Goal: Task Accomplishment & Management: Use online tool/utility

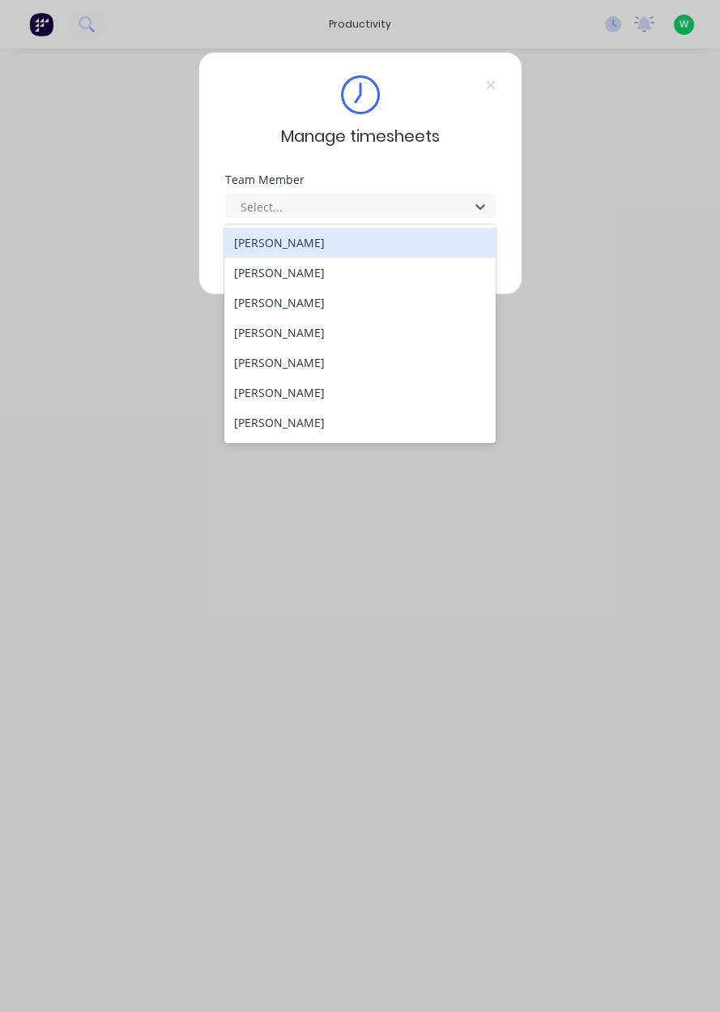
click at [328, 421] on div "[PERSON_NAME]" at bounding box center [359, 422] width 271 height 30
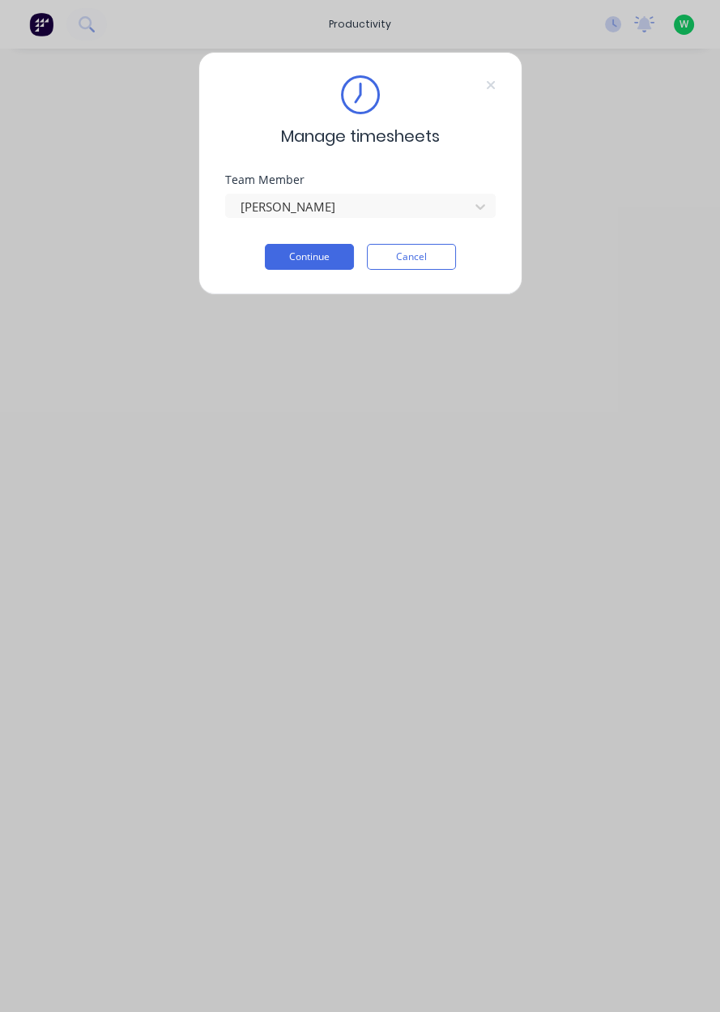
click at [317, 253] on button "Continue" at bounding box center [309, 257] width 89 height 26
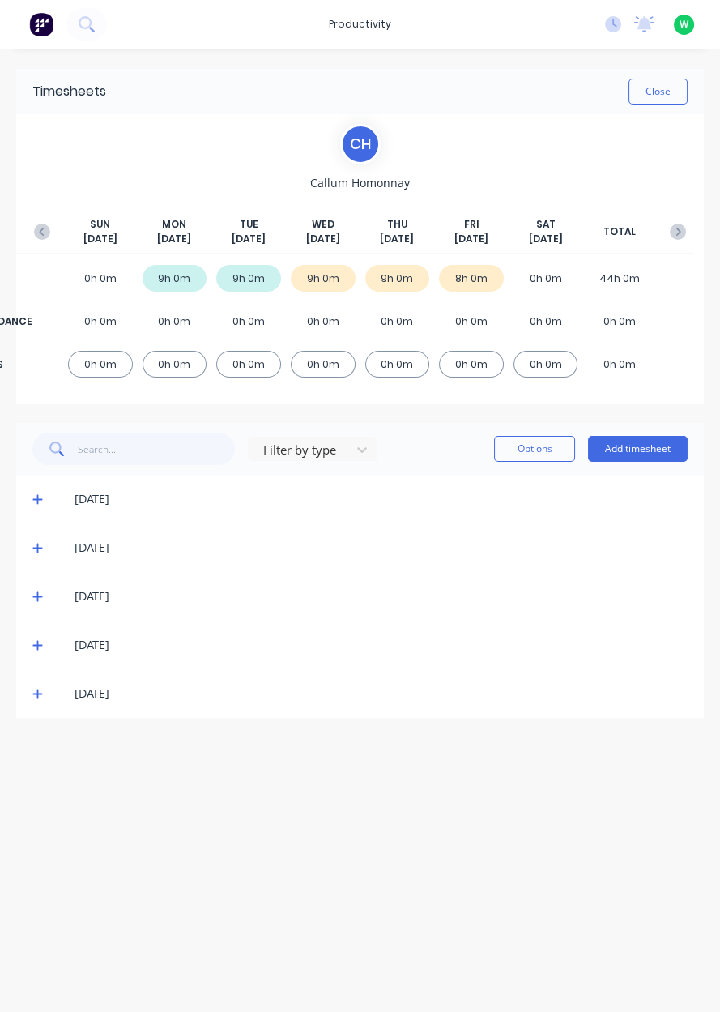
click at [638, 446] on button "Add timesheet" at bounding box center [638, 449] width 100 height 26
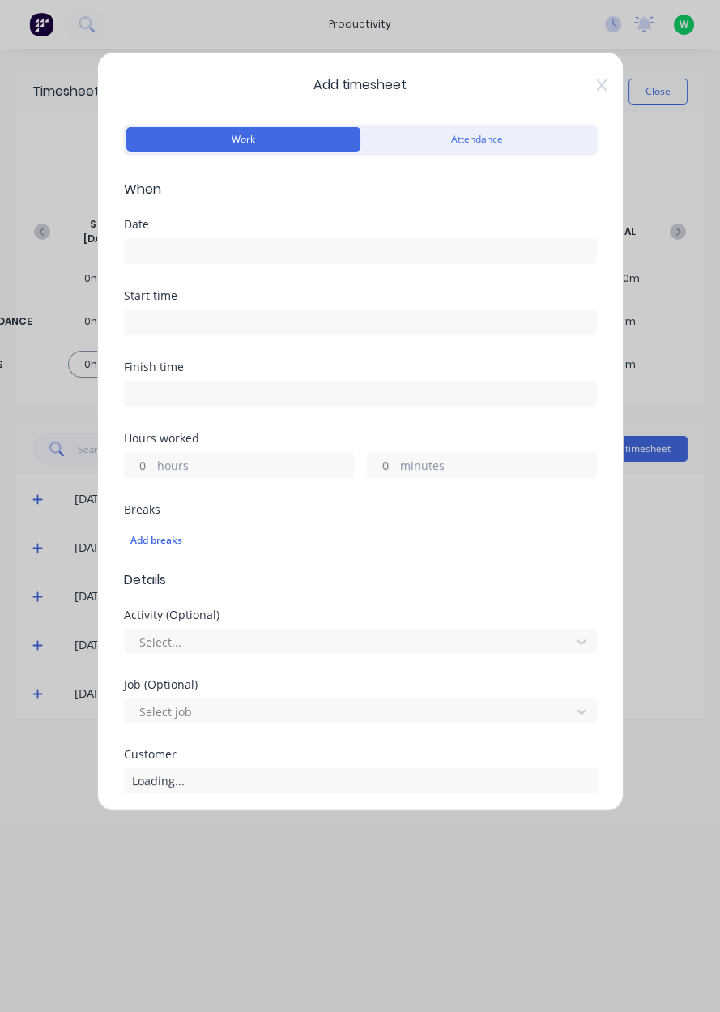
click at [471, 247] on input at bounding box center [360, 251] width 471 height 24
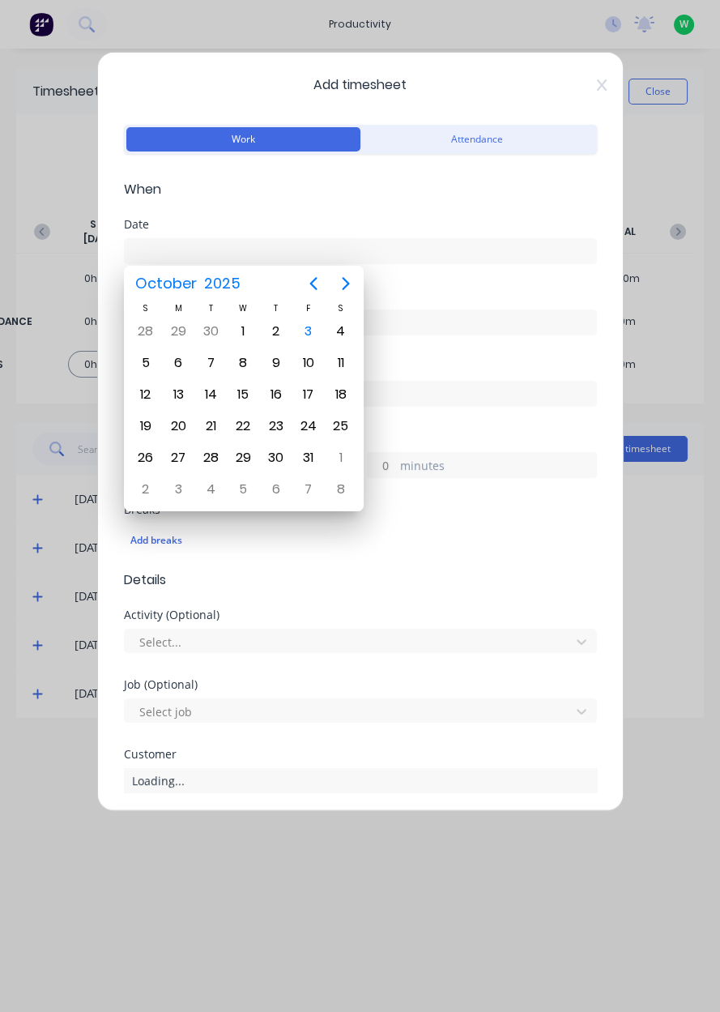
click at [310, 329] on div "3" at bounding box center [308, 331] width 24 height 24
type input "[DATE]"
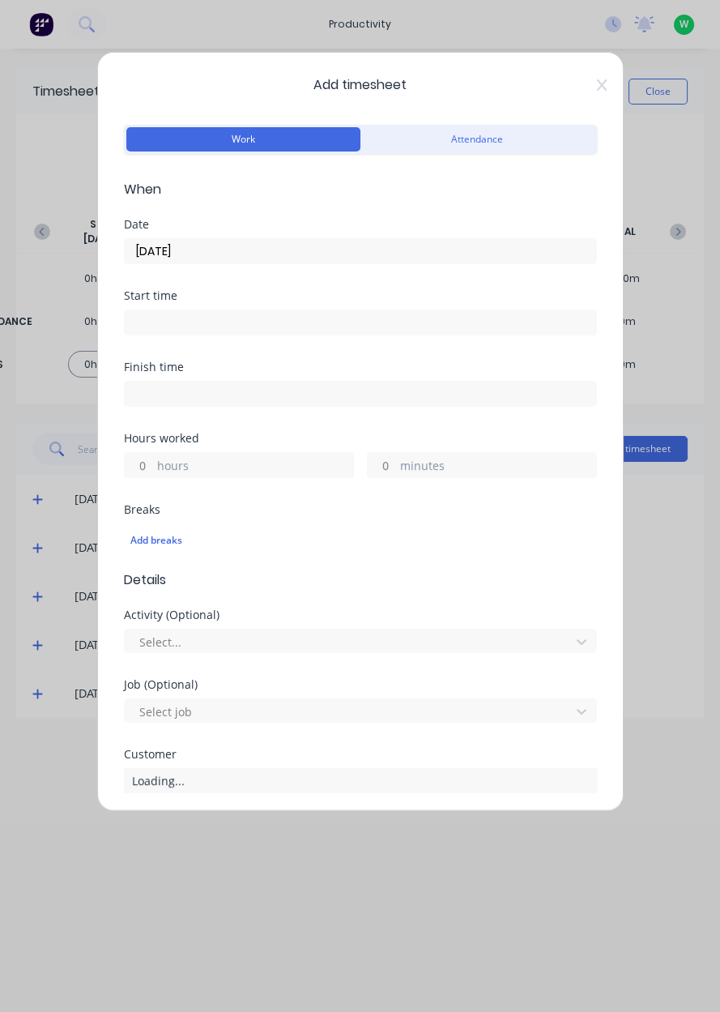
click at [597, 90] on icon at bounding box center [602, 85] width 10 height 13
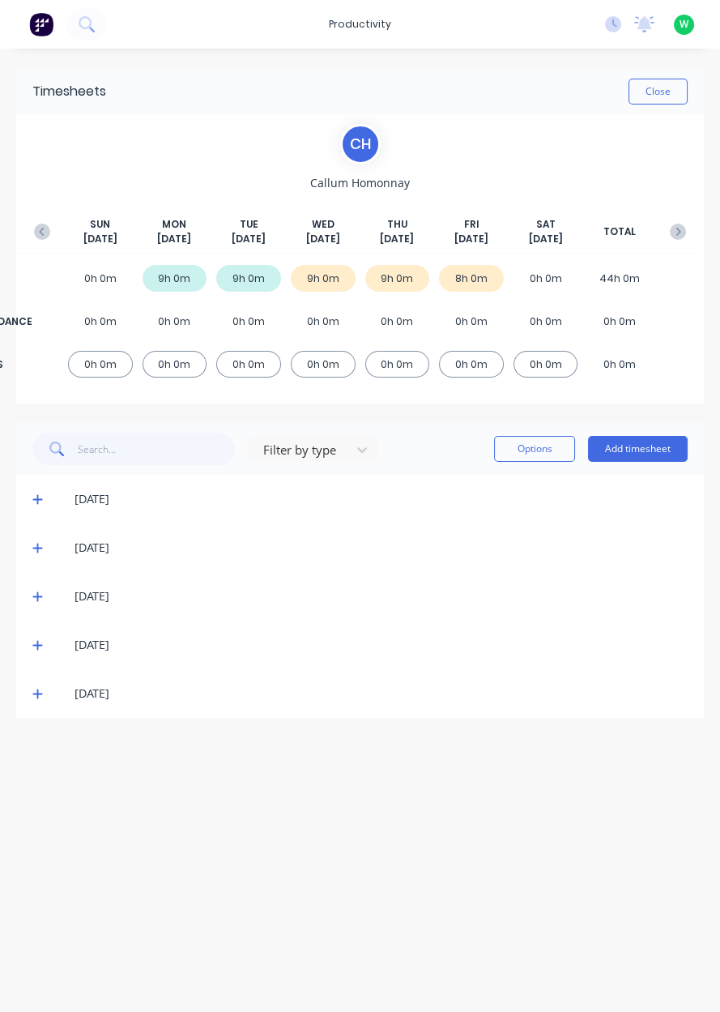
click at [593, 89] on div "Close" at bounding box center [397, 92] width 582 height 26
click at [39, 689] on icon at bounding box center [37, 693] width 11 height 11
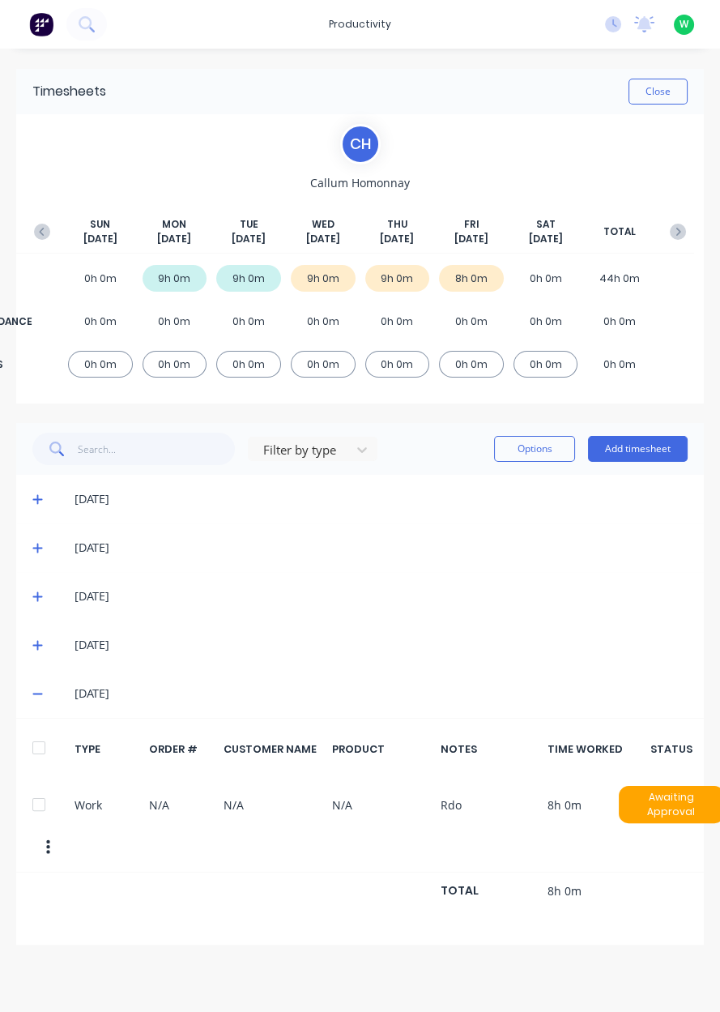
click at [46, 840] on icon "button" at bounding box center [48, 847] width 4 height 15
click at [180, 898] on div "TOTAL 8h 0m" at bounding box center [360, 895] width 688 height 46
click at [32, 792] on div at bounding box center [39, 804] width 32 height 32
click at [533, 452] on button "Options" at bounding box center [534, 449] width 81 height 26
click at [481, 495] on div "Delete" at bounding box center [498, 490] width 125 height 23
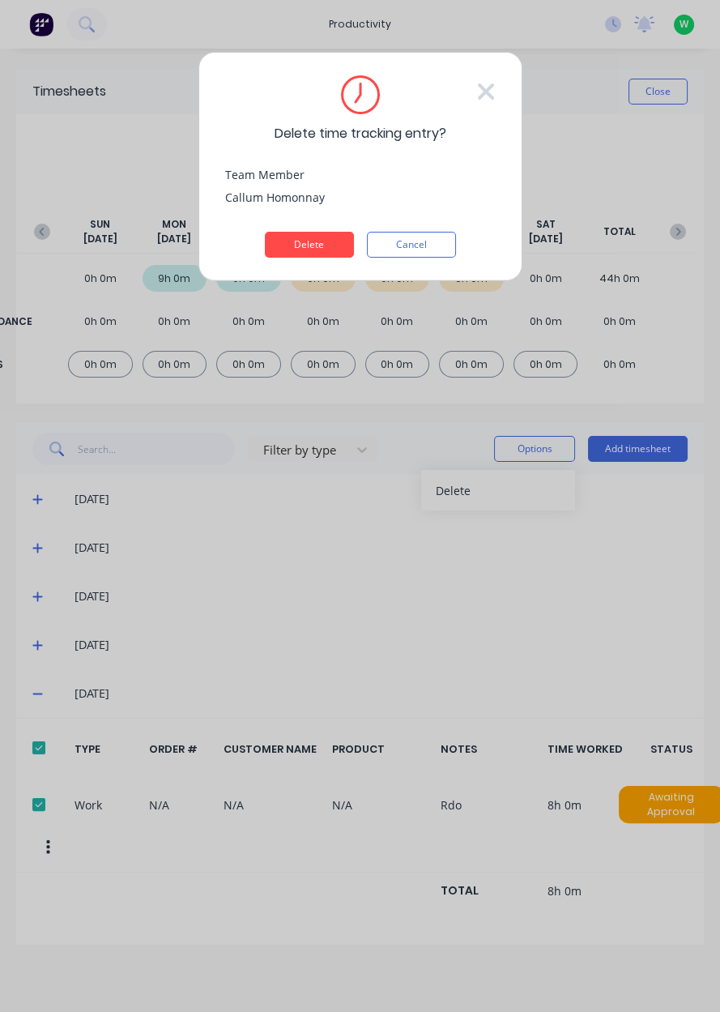
click at [297, 243] on button "Delete" at bounding box center [309, 245] width 89 height 26
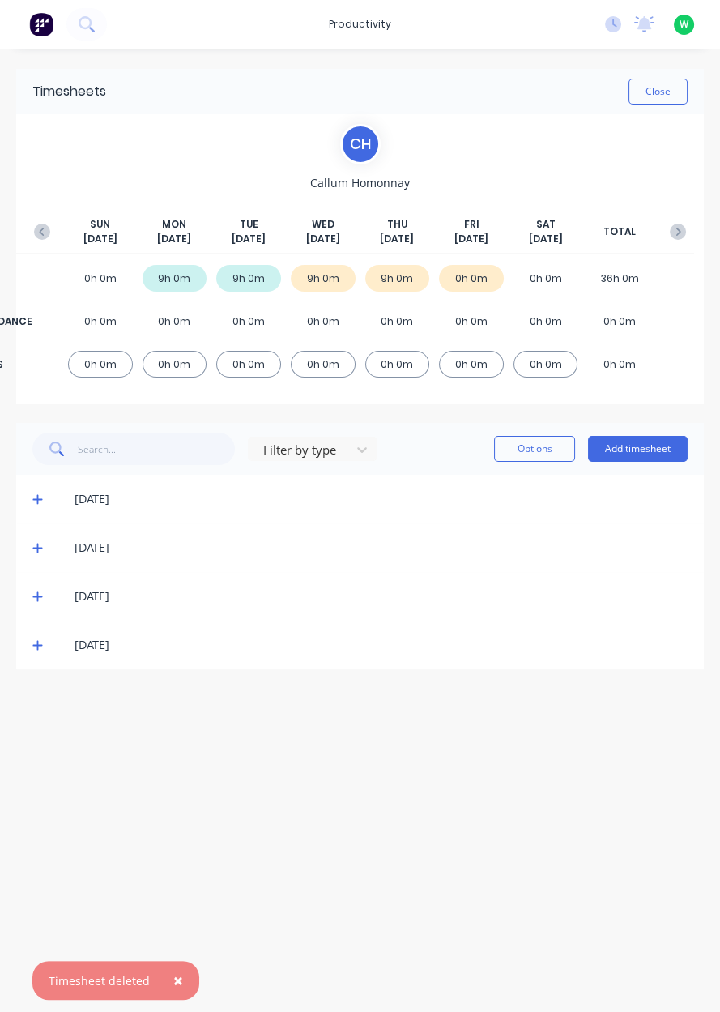
click at [646, 437] on button "Add timesheet" at bounding box center [638, 449] width 100 height 26
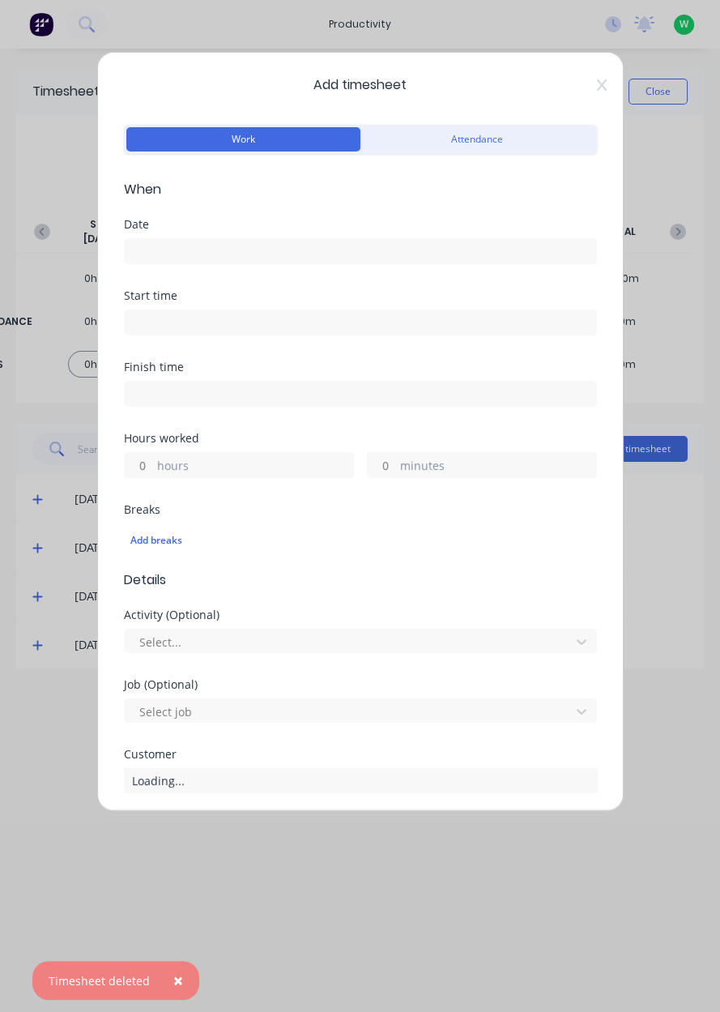
click at [380, 259] on input at bounding box center [360, 251] width 471 height 24
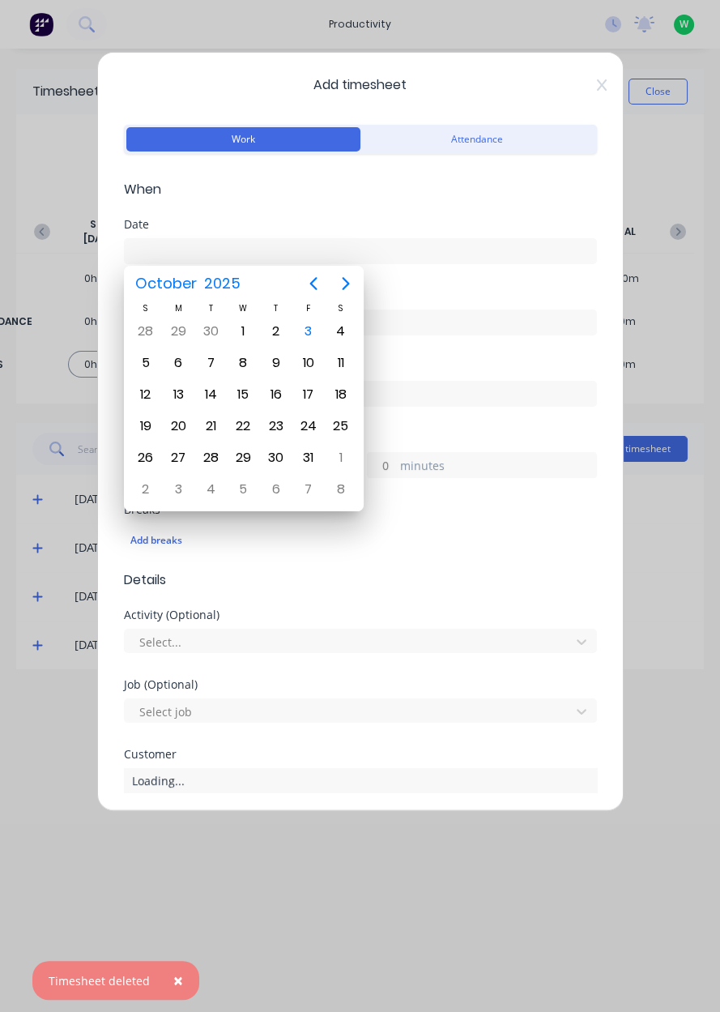
click at [309, 335] on div "3" at bounding box center [308, 331] width 24 height 24
type input "[DATE]"
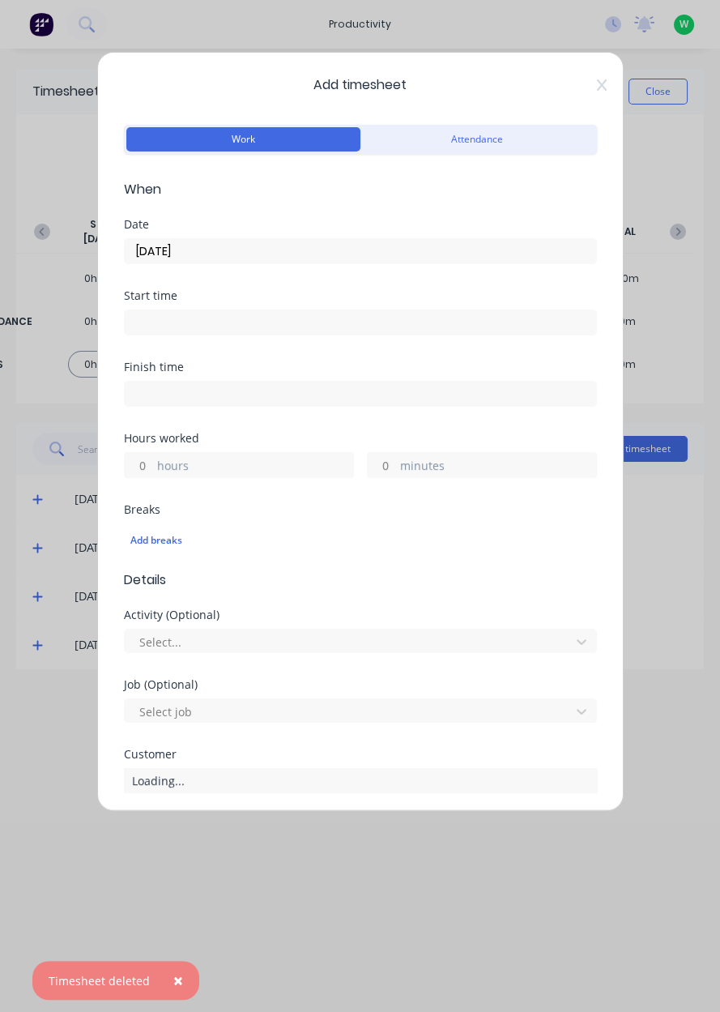
click at [222, 469] on label "hours" at bounding box center [255, 467] width 196 height 20
click at [153, 469] on input "hours" at bounding box center [139, 465] width 28 height 24
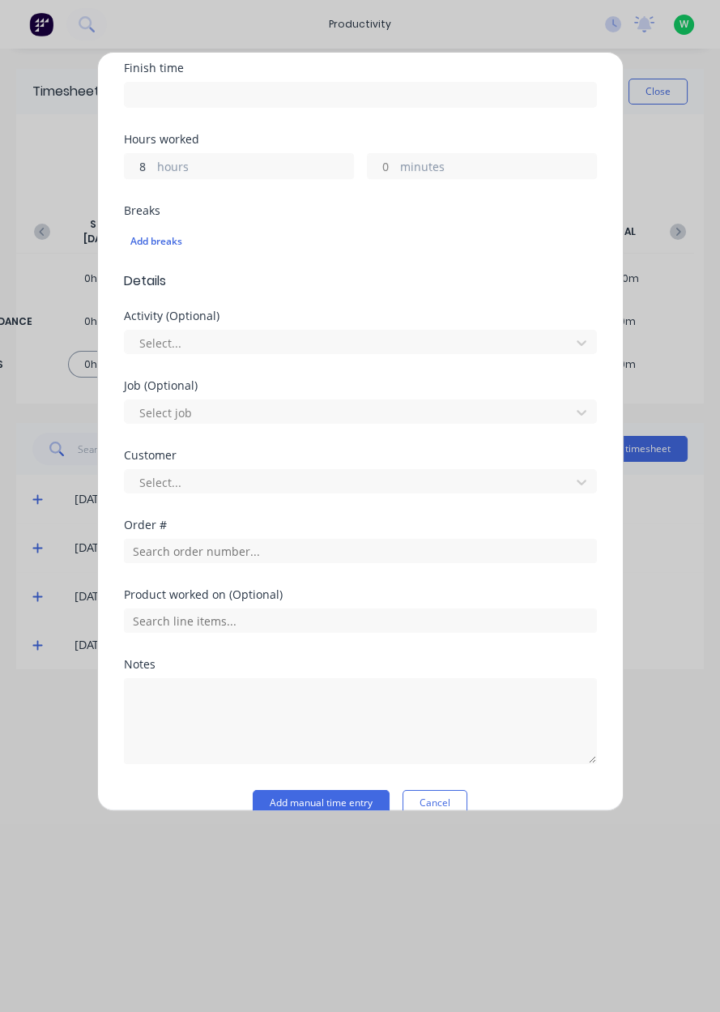
scroll to position [324, 0]
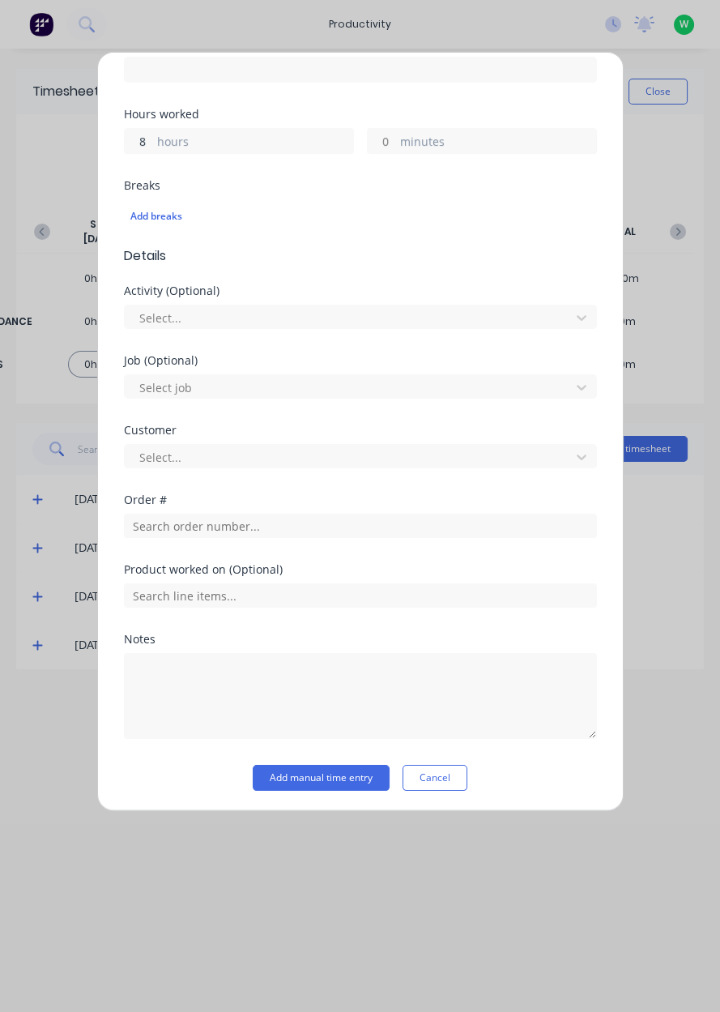
type input "8"
click at [243, 522] on input "text" at bounding box center [360, 526] width 473 height 24
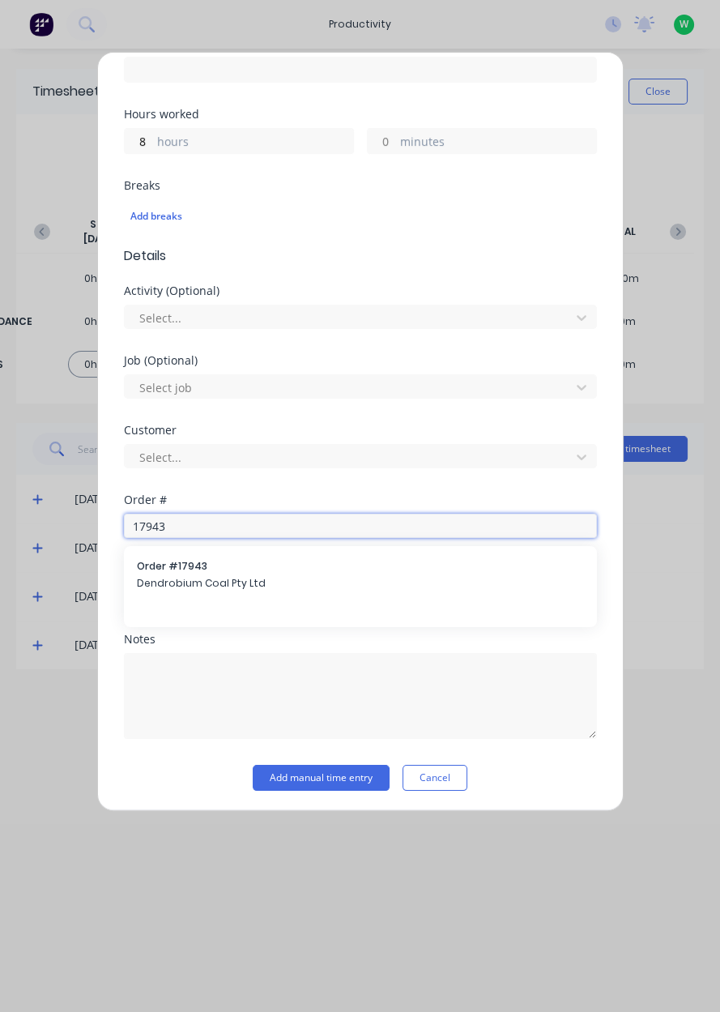
type input "17943"
click at [261, 586] on span "Dendrobium Coal Pty Ltd" at bounding box center [360, 583] width 447 height 15
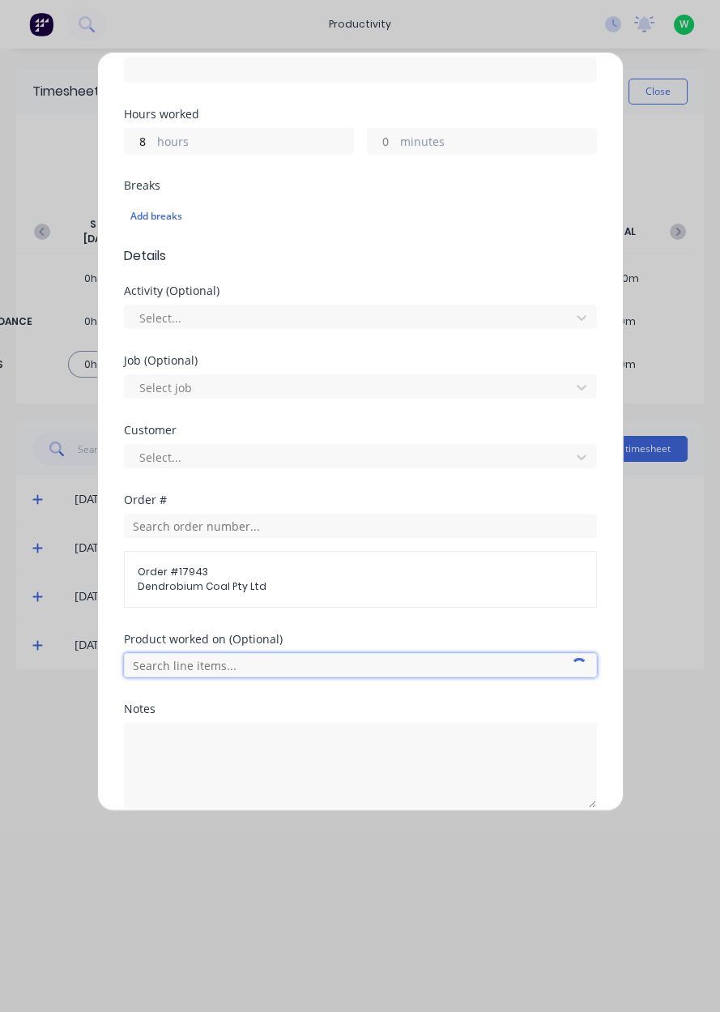
click at [427, 667] on input "text" at bounding box center [360, 665] width 473 height 24
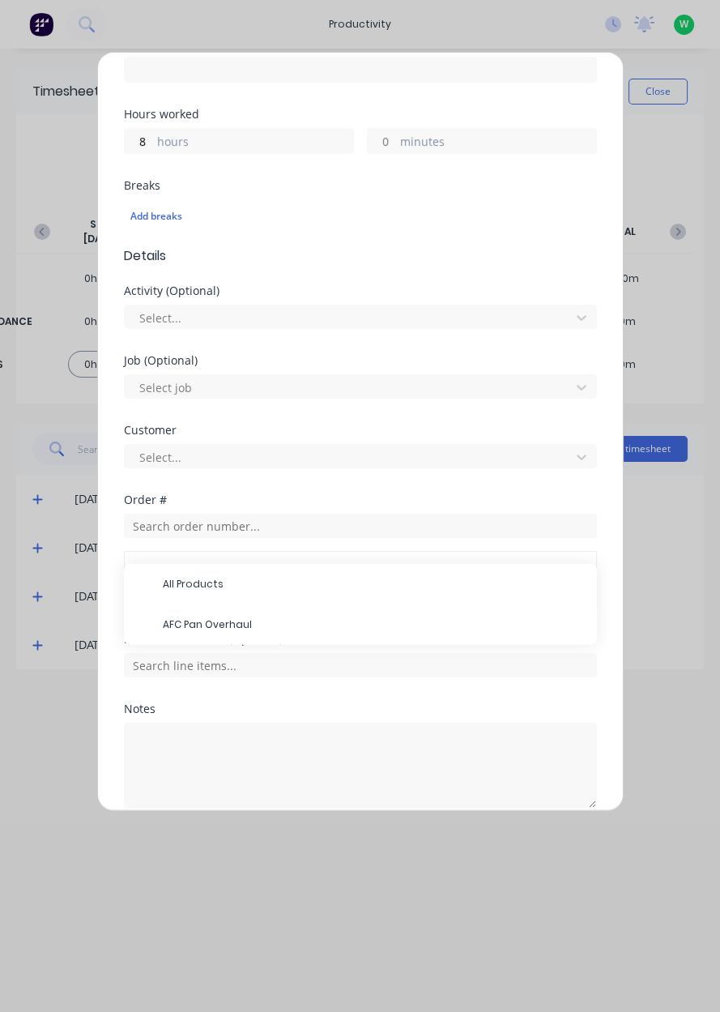
click at [188, 624] on span "AFC Pan Overhaul" at bounding box center [373, 624] width 421 height 15
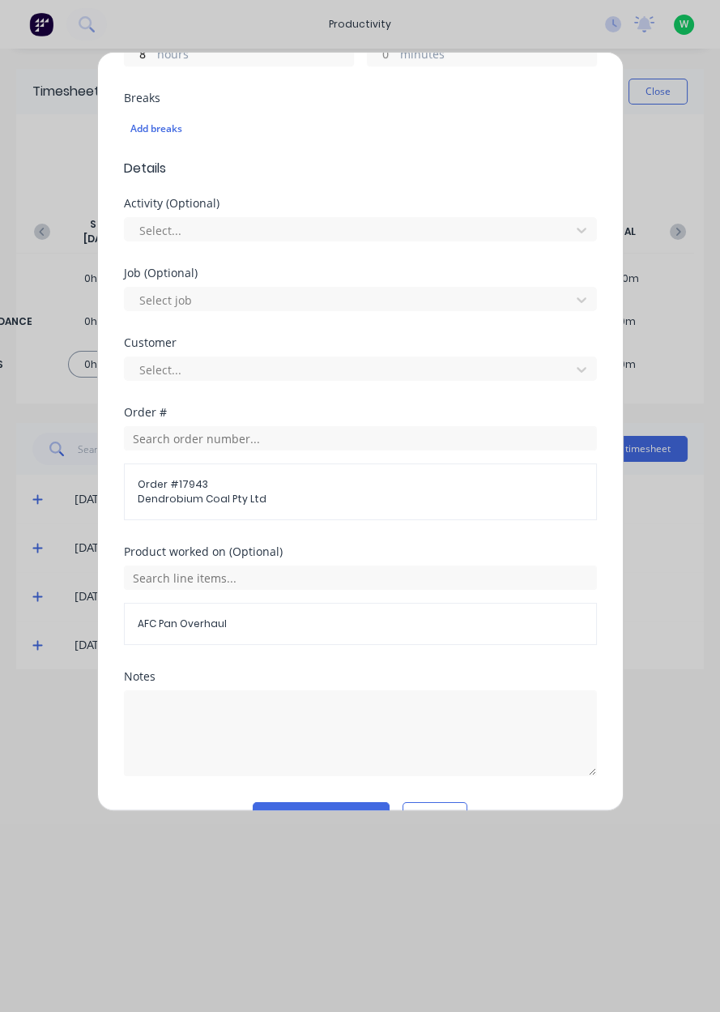
scroll to position [448, 0]
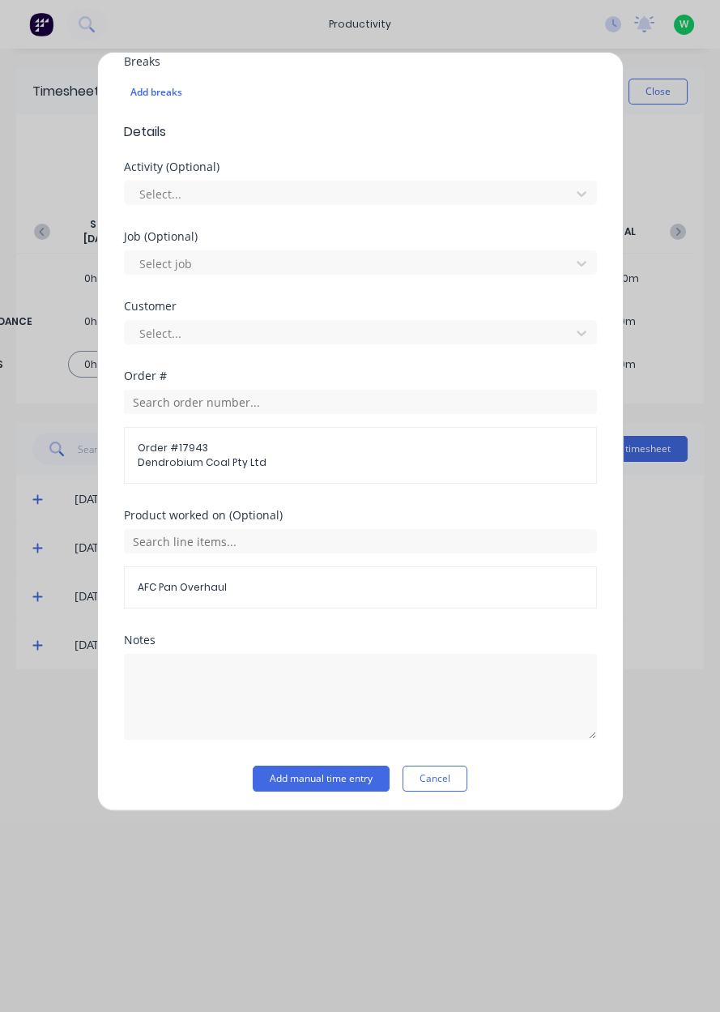
click at [290, 777] on button "Add manual time entry" at bounding box center [321, 778] width 137 height 26
